Goal: Navigation & Orientation: Find specific page/section

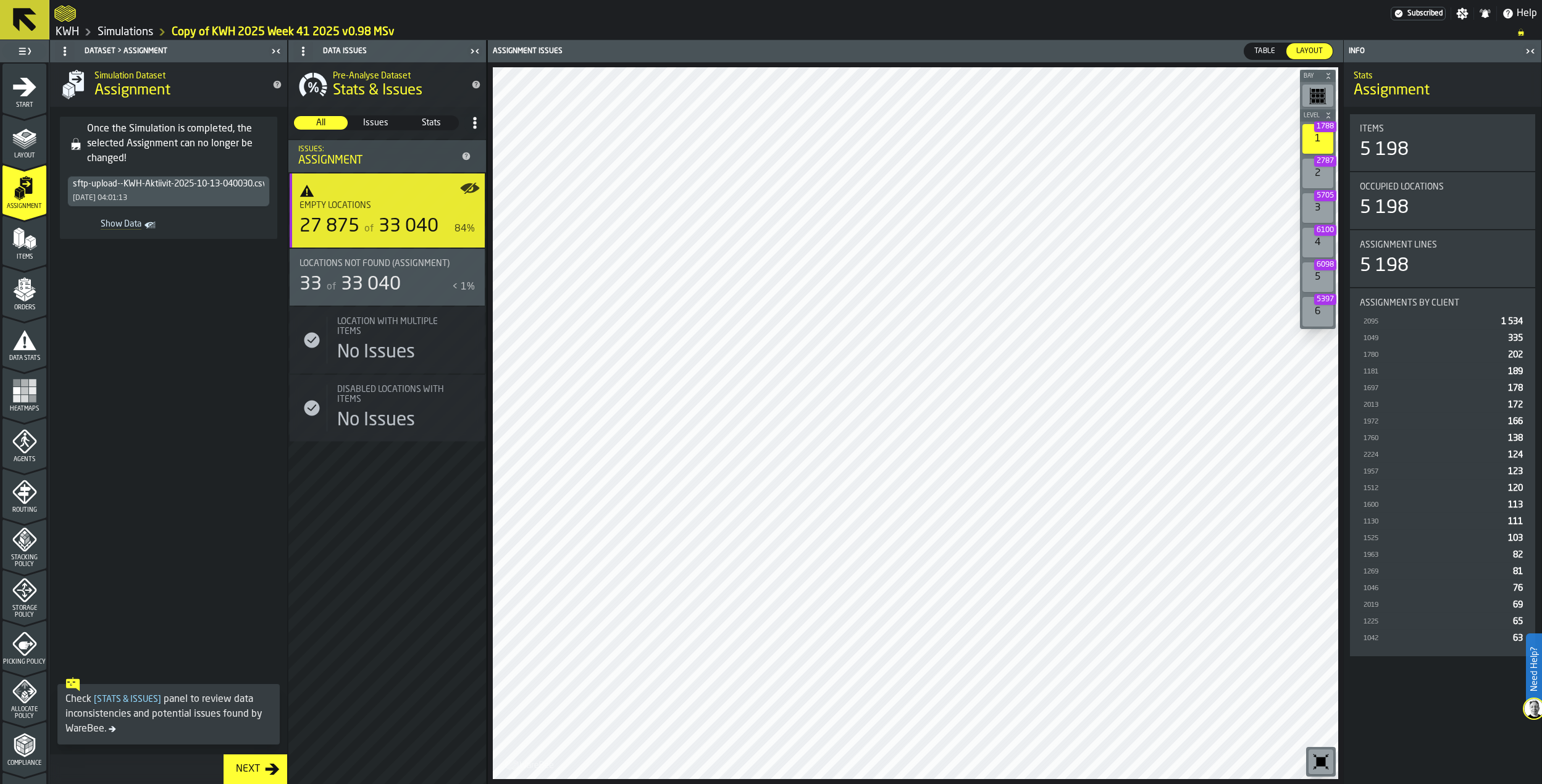
click at [22, 14] on icon at bounding box center [24, 19] width 23 height 23
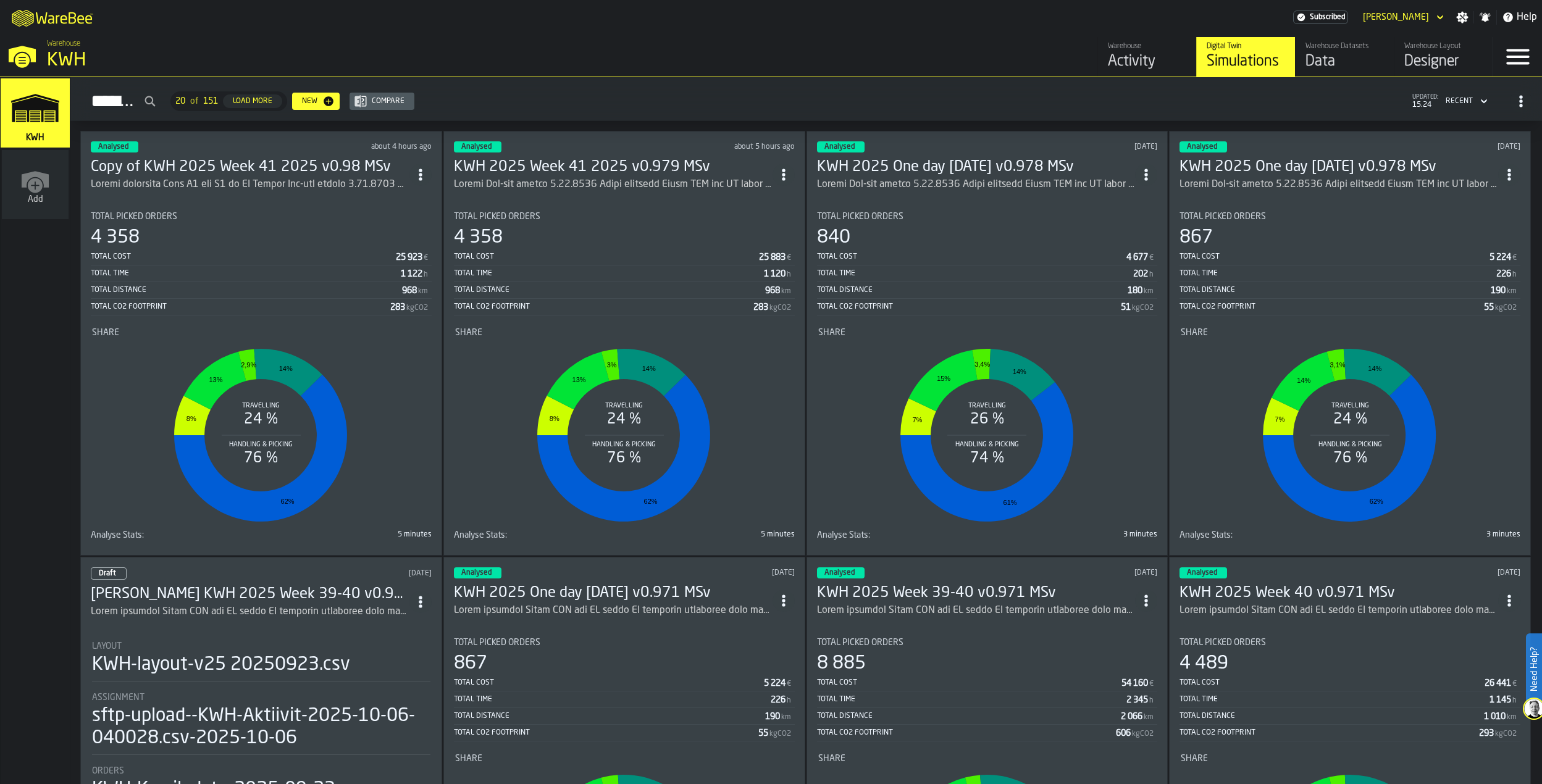
click at [1448, 53] on div "Designer" at bounding box center [1443, 61] width 79 height 20
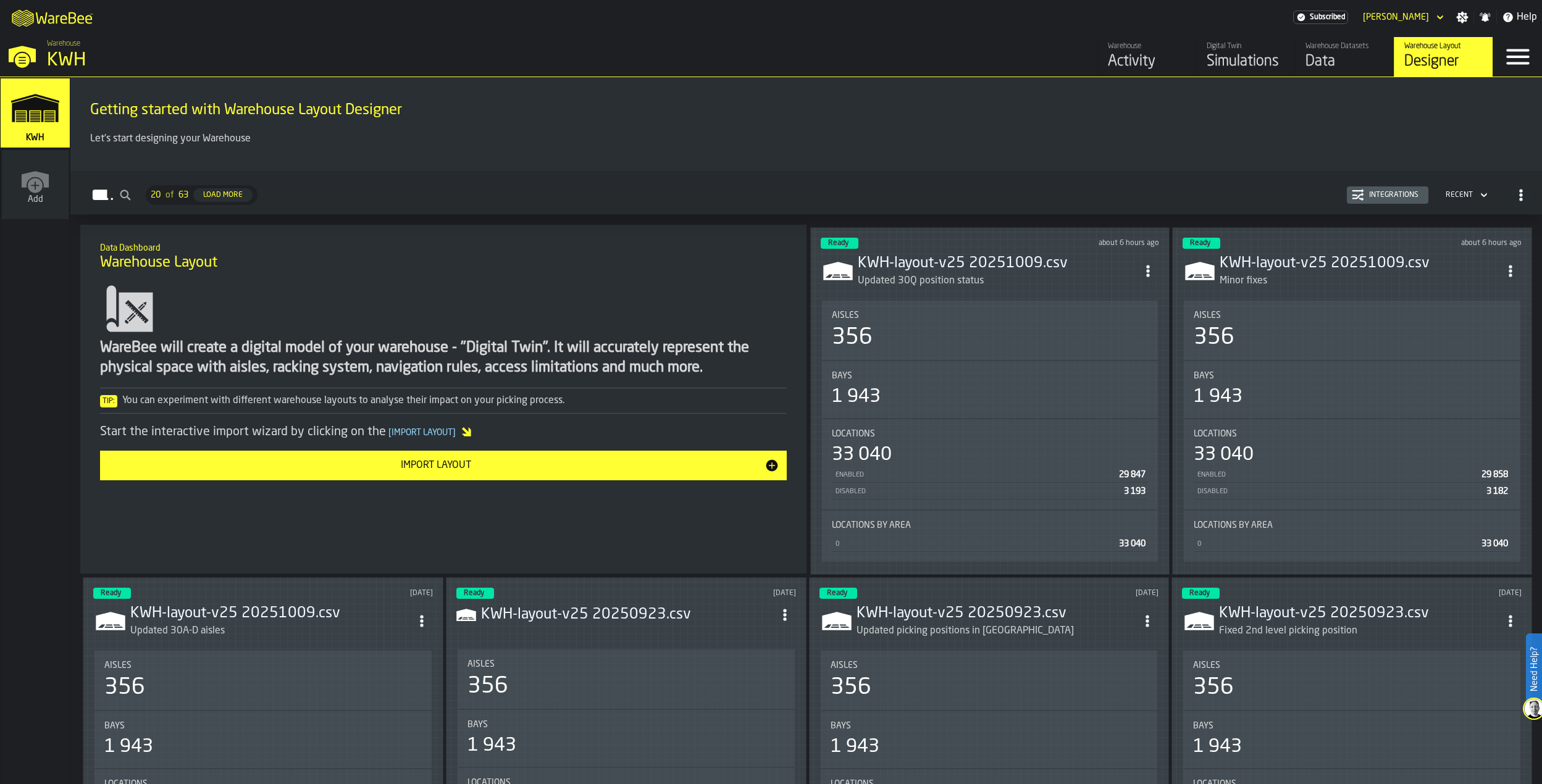
click at [1135, 38] on link "Warehouse Activity" at bounding box center [1146, 56] width 99 height 39
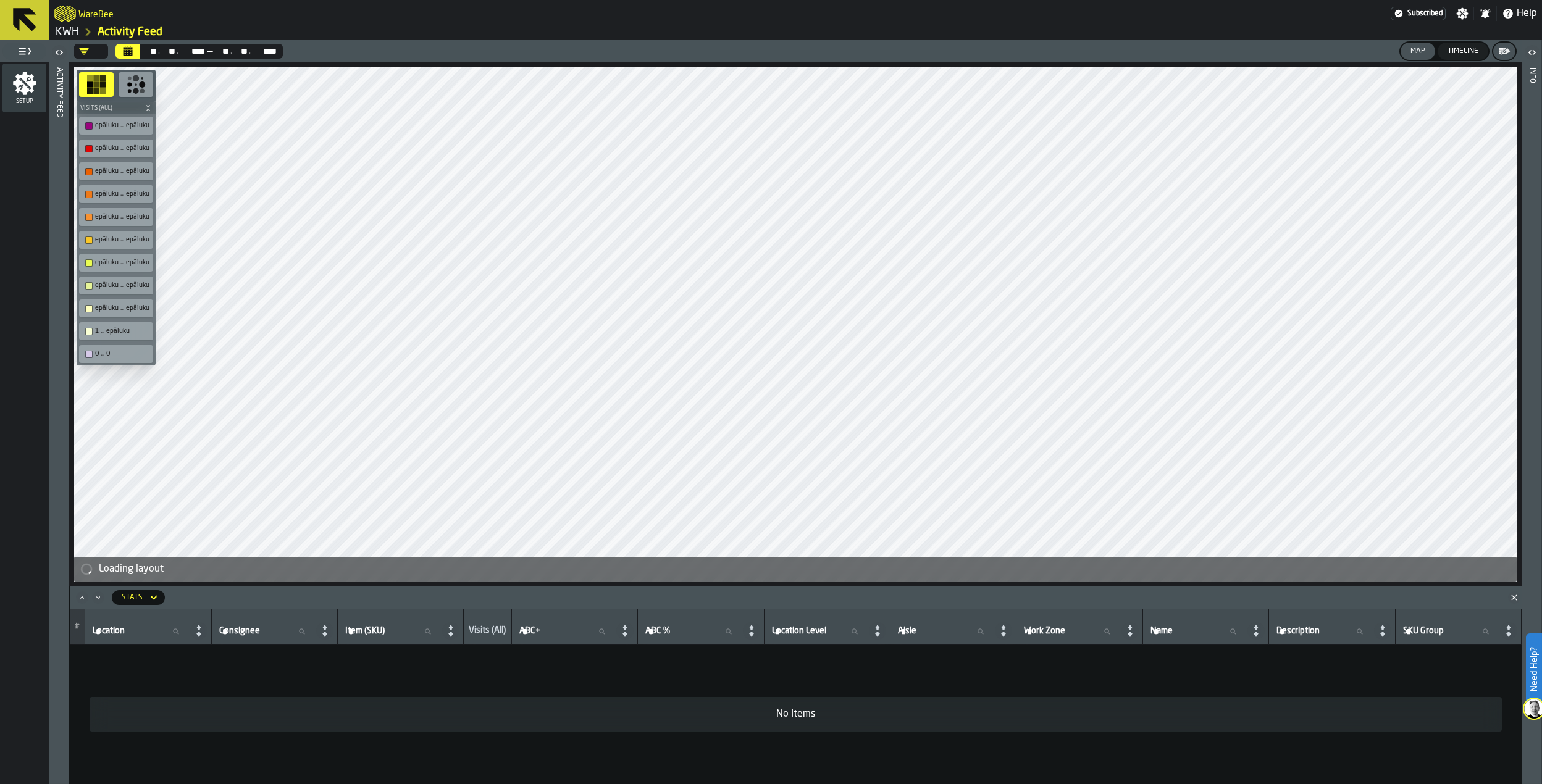
click at [17, 22] on icon at bounding box center [24, 19] width 23 height 23
click at [68, 30] on link "KWH" at bounding box center [67, 32] width 23 height 14
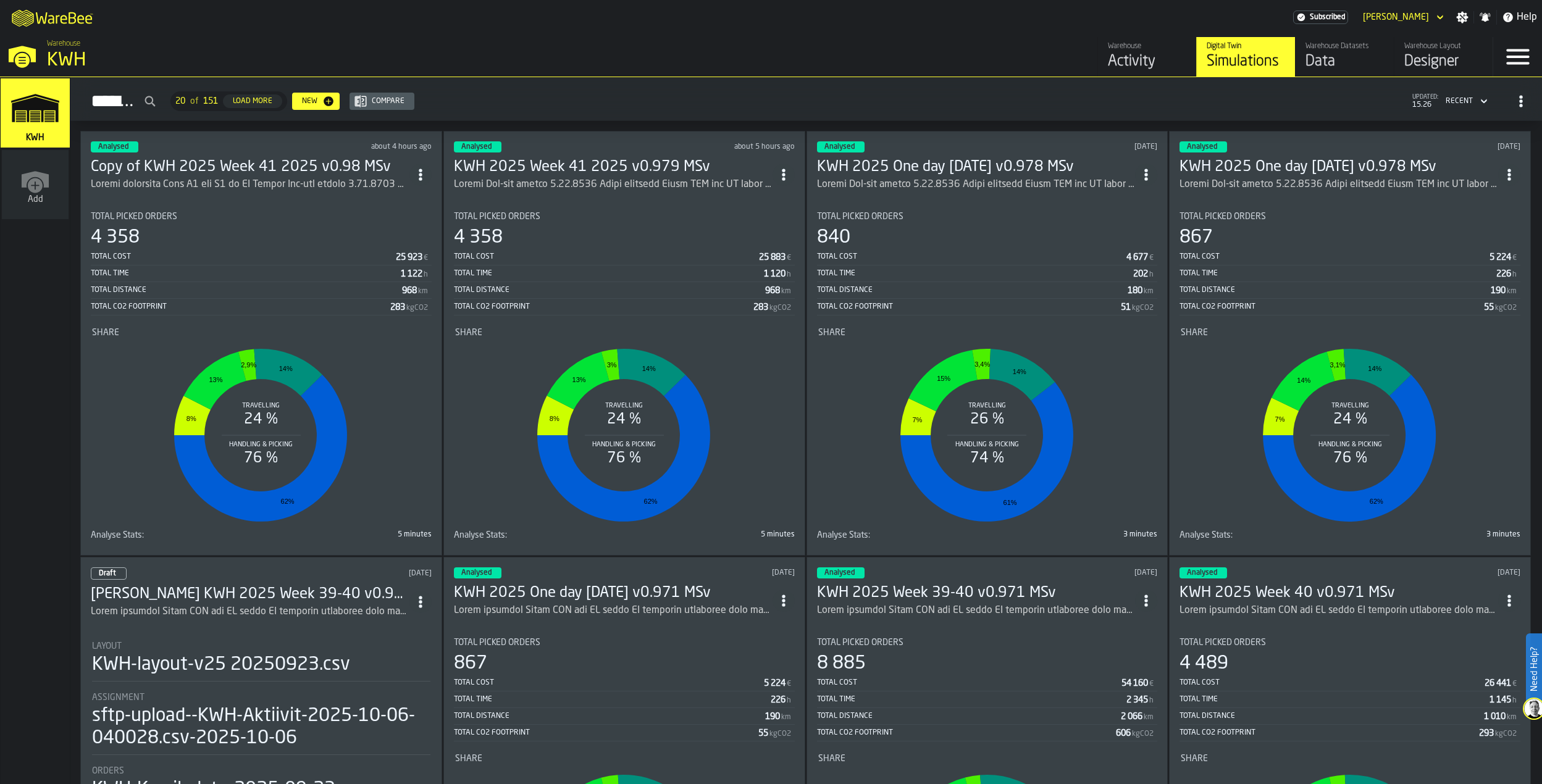
click at [1314, 55] on div "Data" at bounding box center [1345, 61] width 79 height 20
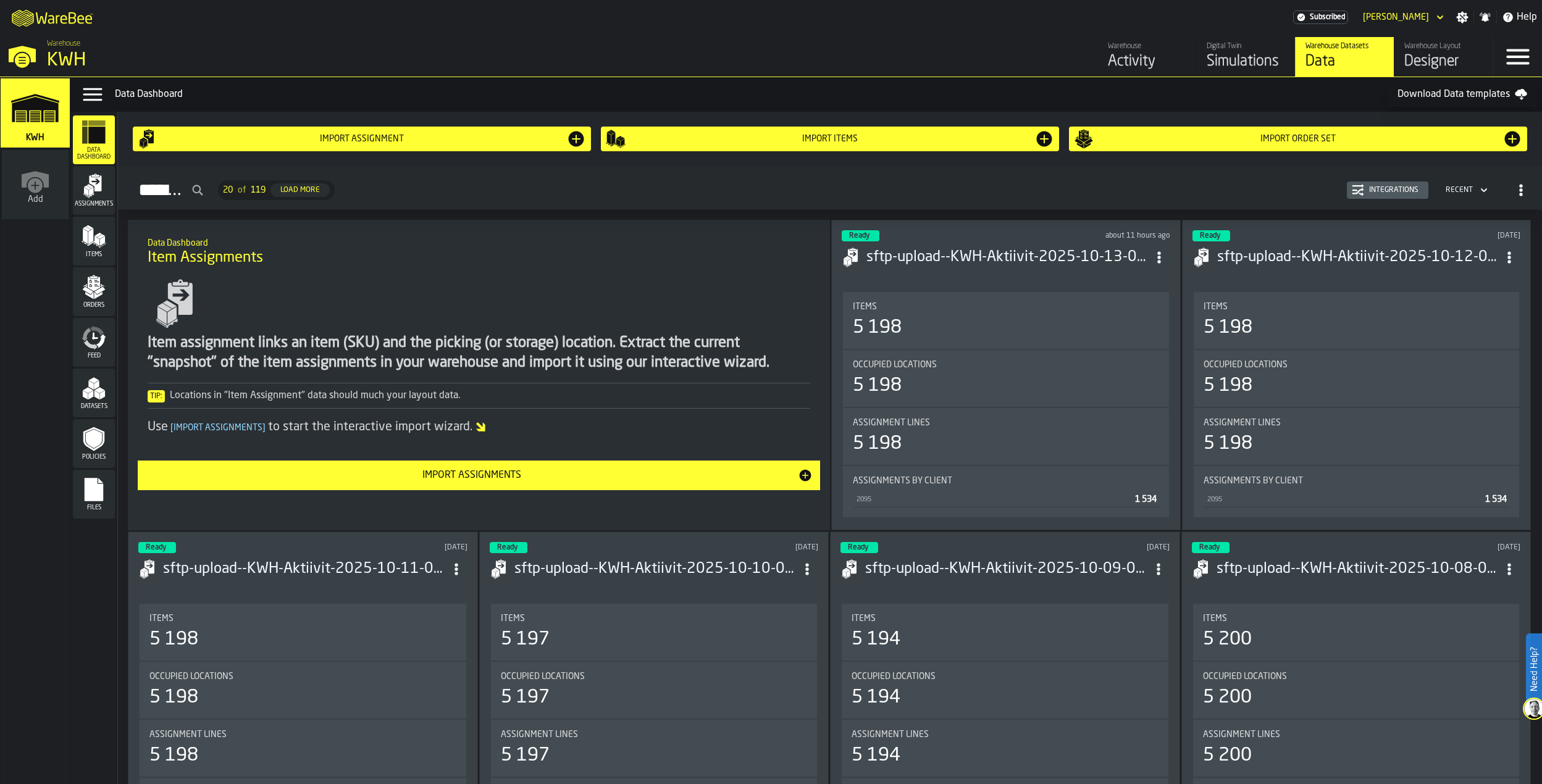
click at [1220, 67] on div "Simulations" at bounding box center [1246, 61] width 79 height 20
